Goal: Information Seeking & Learning: Learn about a topic

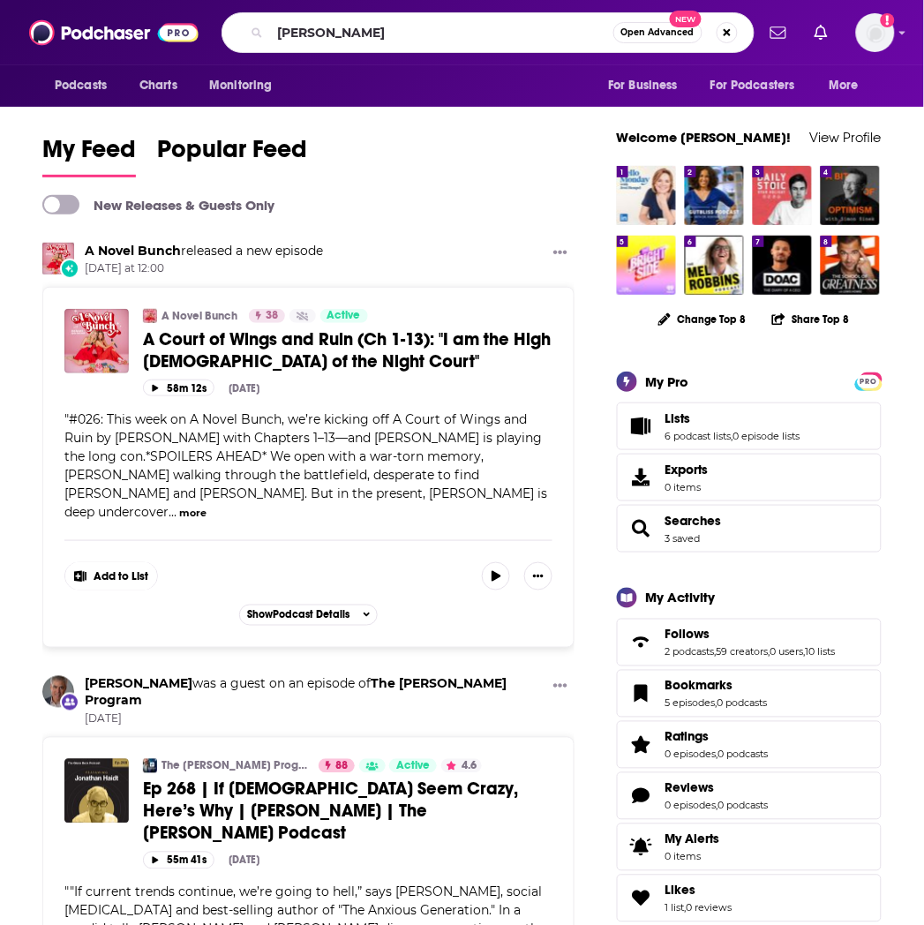
type input "[PERSON_NAME]"
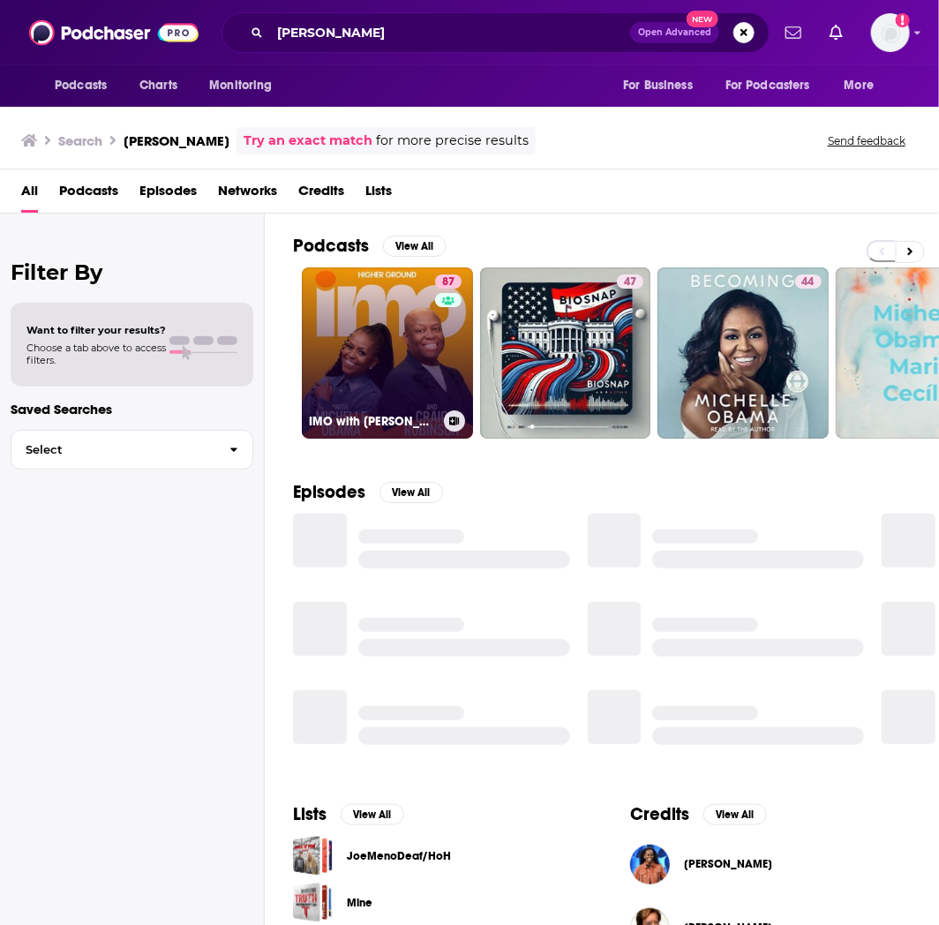
click at [381, 310] on link "87 IMO with [PERSON_NAME] and [PERSON_NAME]" at bounding box center [387, 353] width 171 height 171
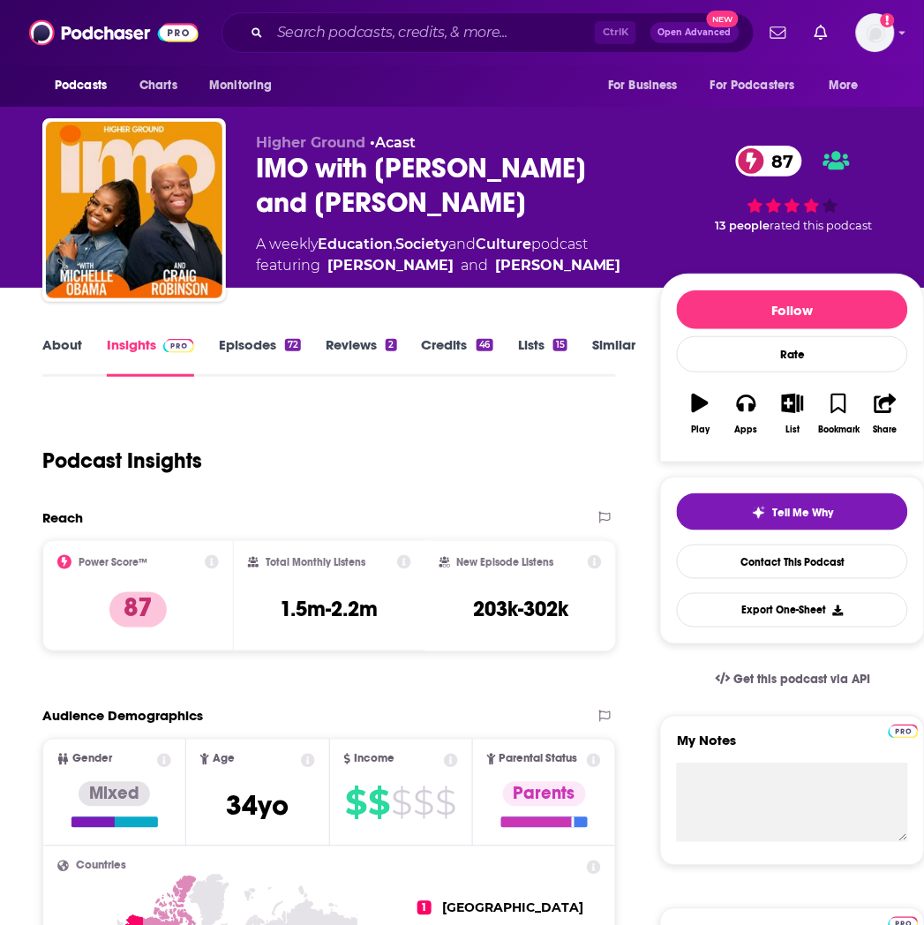
click at [283, 348] on link "Episodes 72" at bounding box center [260, 356] width 82 height 41
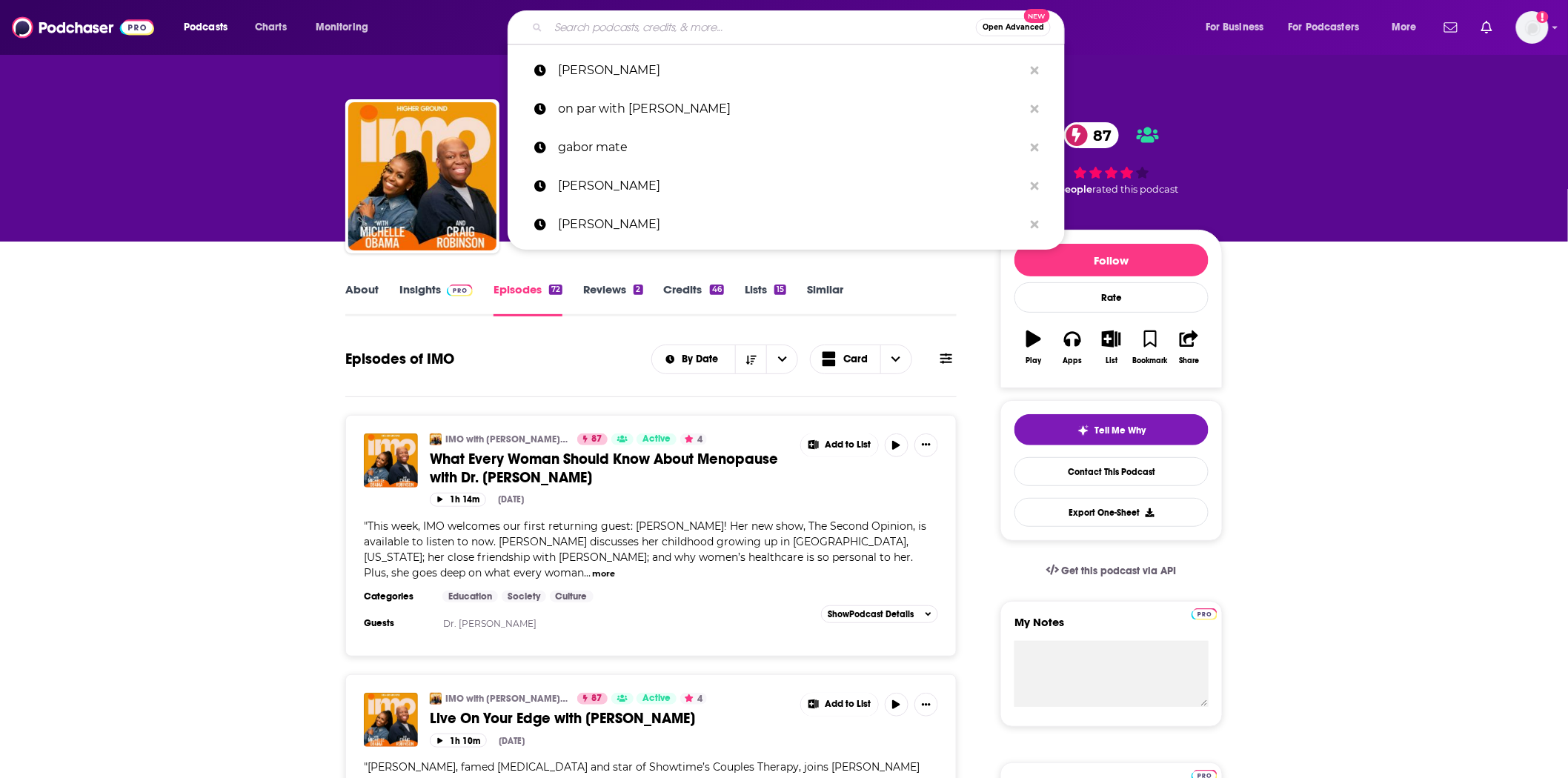
click at [661, 30] on input "Search podcasts, credits, & more..." at bounding box center [761, 28] width 427 height 23
paste input "BigDeal by [PERSON_NAME]"
type input "BigDeal by [PERSON_NAME]"
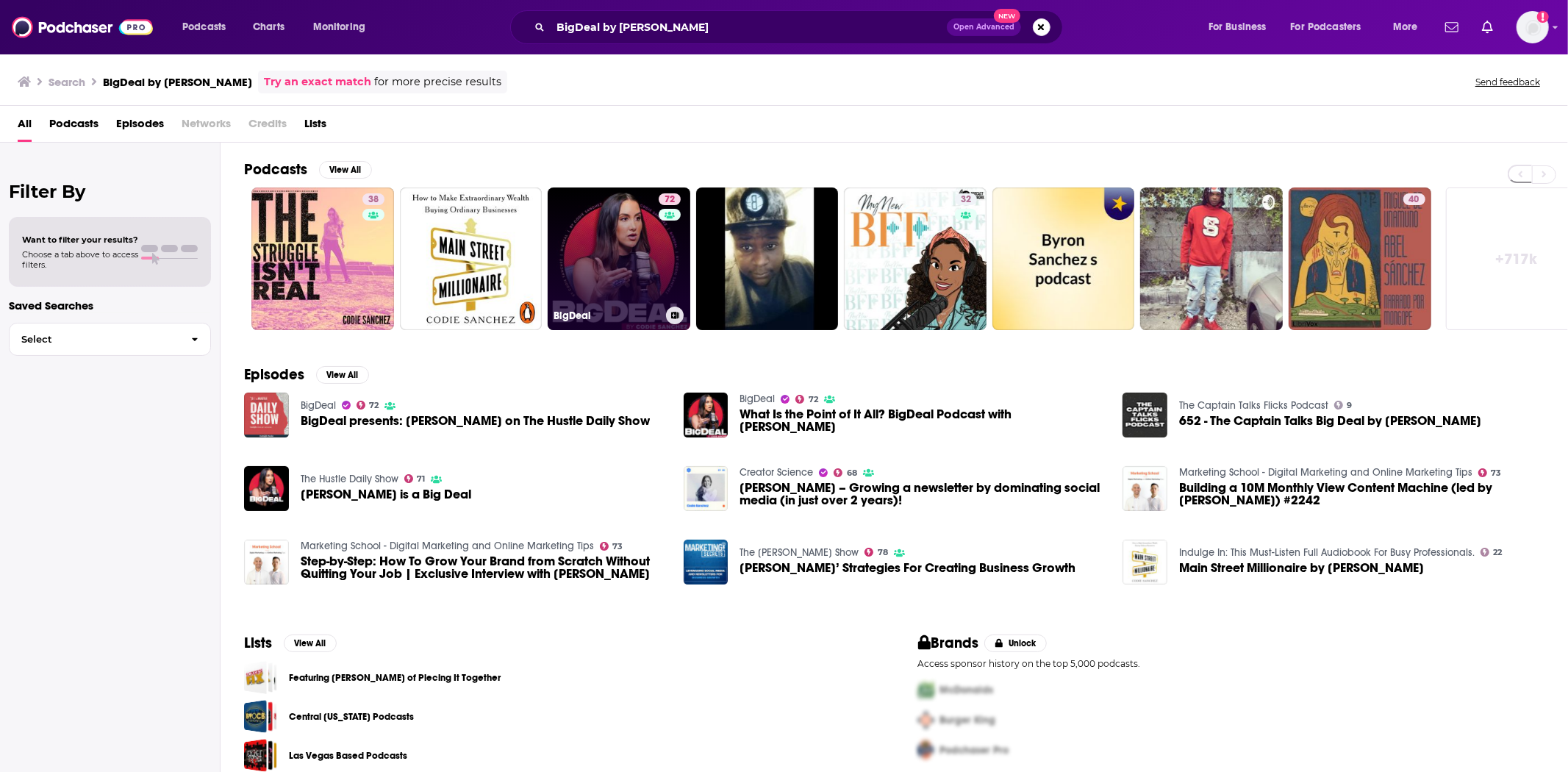
click at [626, 261] on link "72 BigDeal" at bounding box center [619, 258] width 142 height 142
